Goal: Transaction & Acquisition: Book appointment/travel/reservation

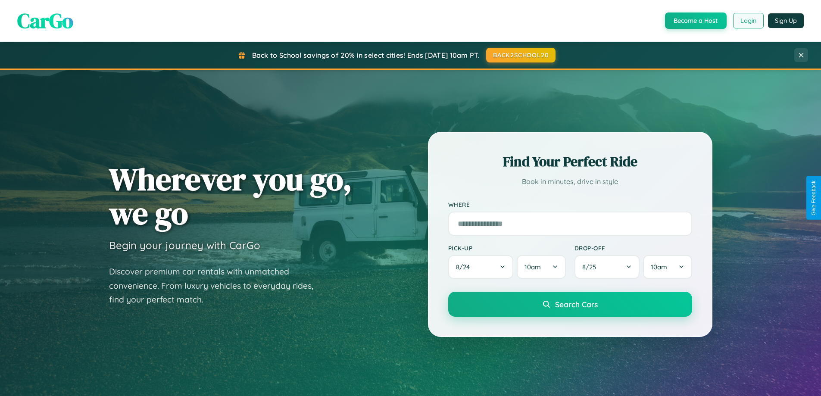
click at [747, 21] on button "Login" at bounding box center [748, 21] width 31 height 16
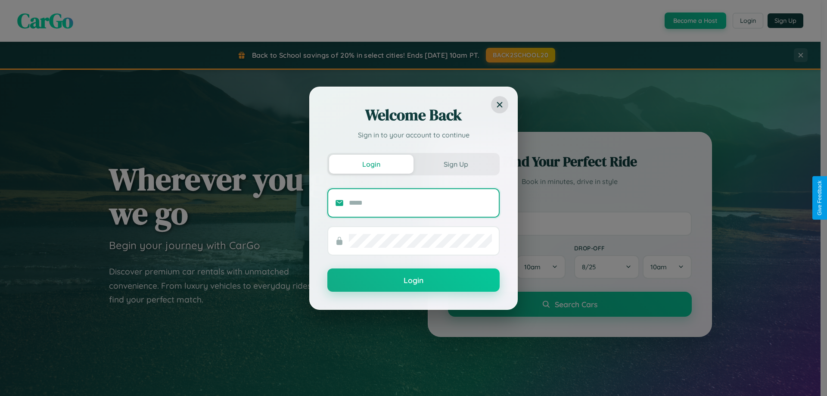
click at [420, 202] on input "text" at bounding box center [420, 203] width 143 height 14
type input "**********"
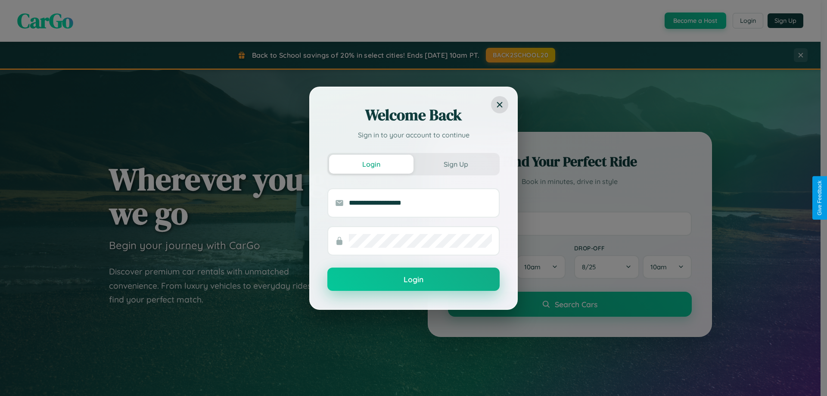
click at [413, 280] on button "Login" at bounding box center [413, 278] width 172 height 23
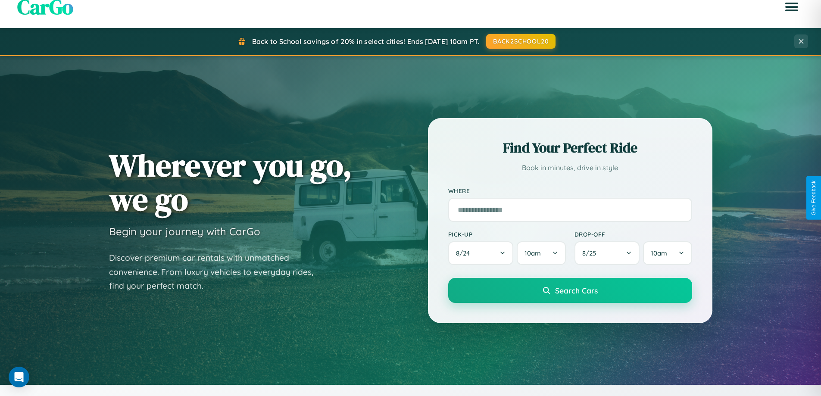
scroll to position [593, 0]
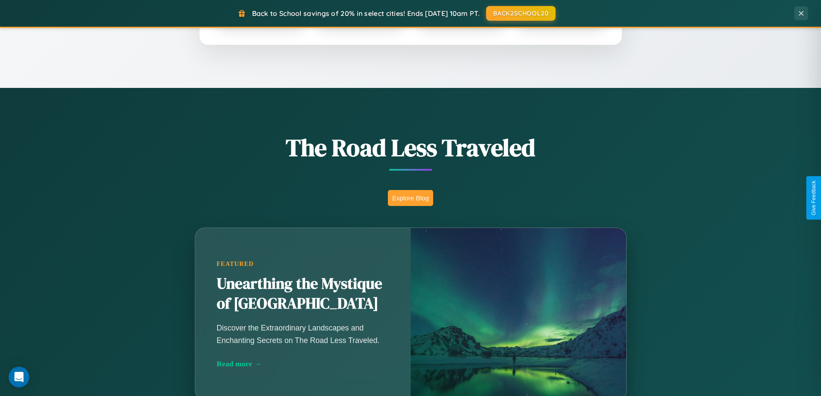
click at [410, 198] on button "Explore Blog" at bounding box center [410, 198] width 45 height 16
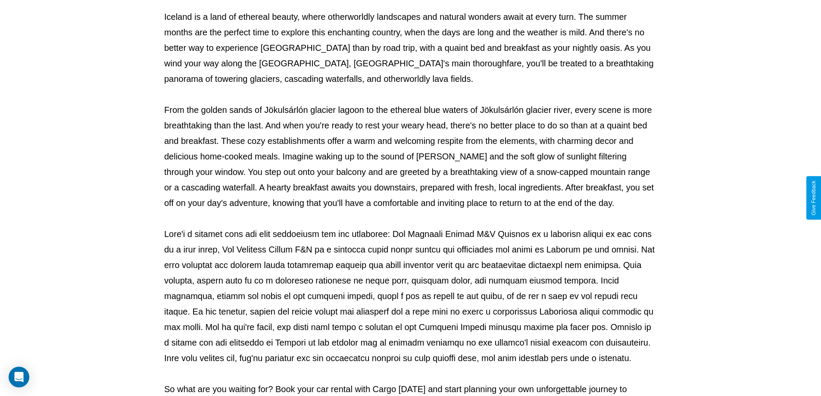
scroll to position [279, 0]
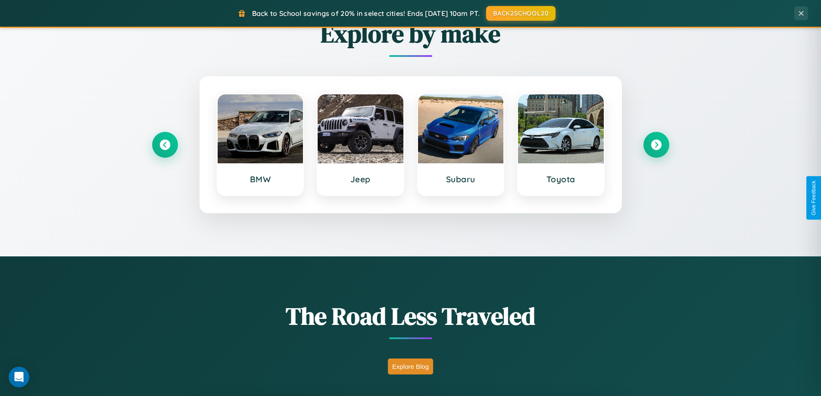
scroll to position [371, 0]
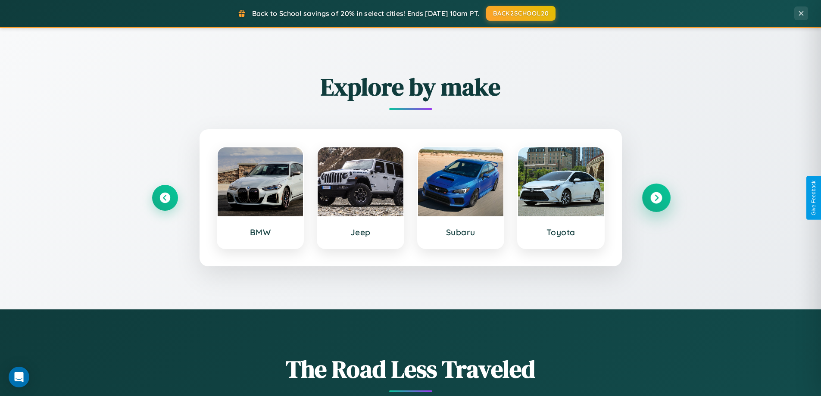
click at [656, 198] on icon at bounding box center [656, 198] width 12 height 12
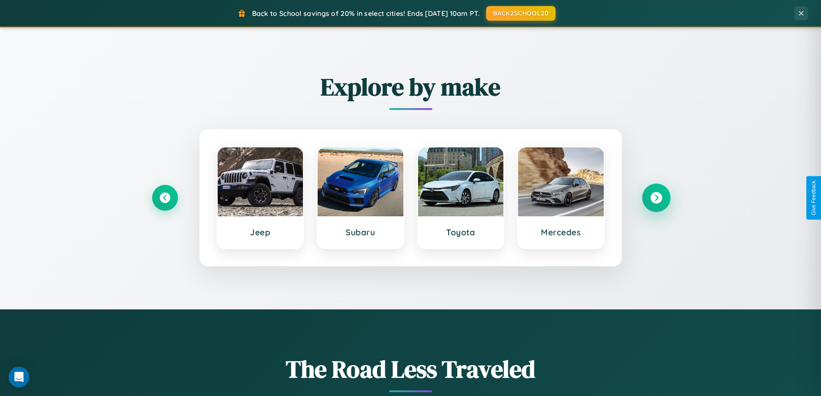
click at [656, 198] on icon at bounding box center [656, 198] width 12 height 12
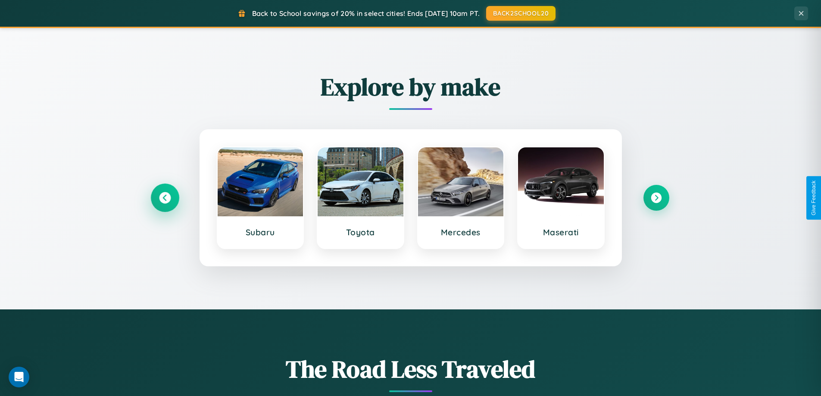
click at [165, 198] on icon at bounding box center [165, 198] width 12 height 12
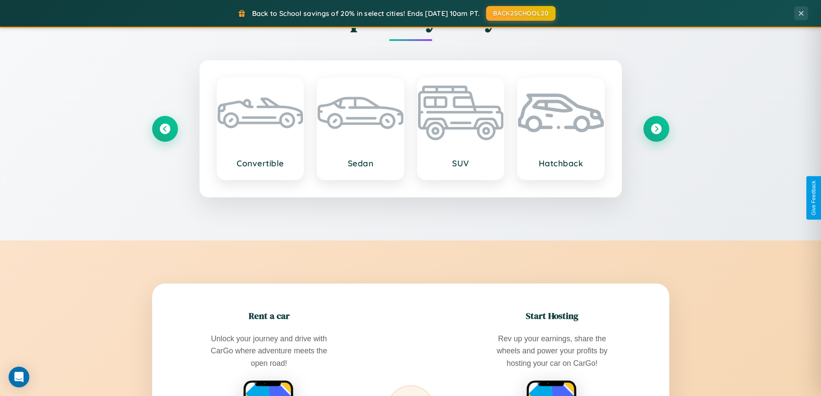
scroll to position [1384, 0]
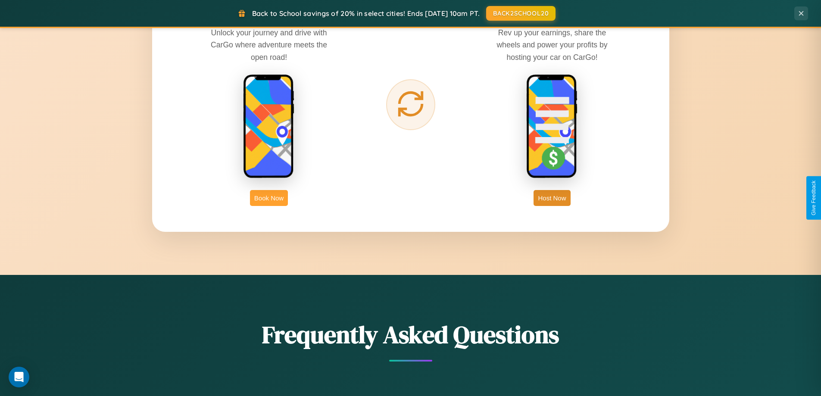
click at [269, 198] on button "Book Now" at bounding box center [269, 198] width 38 height 16
